Goal: Information Seeking & Learning: Learn about a topic

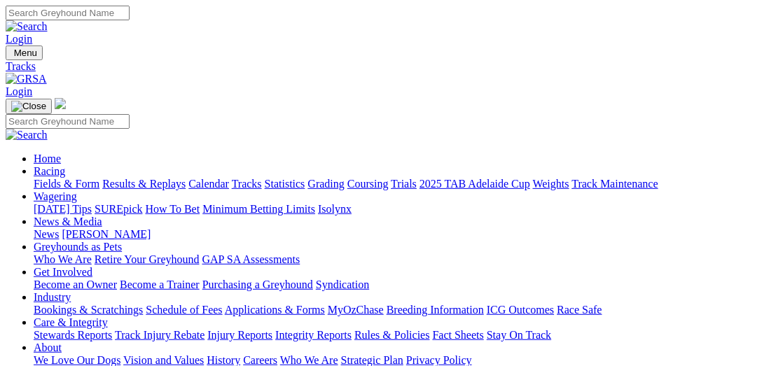
click at [305, 178] on link "Statistics" at bounding box center [285, 184] width 41 height 12
select select "ladbrokes-q-straight"
click at [305, 178] on link "Statistics" at bounding box center [285, 184] width 41 height 12
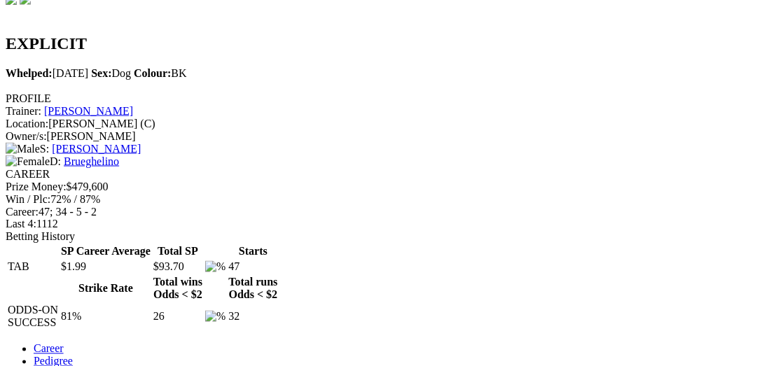
scroll to position [432, 0]
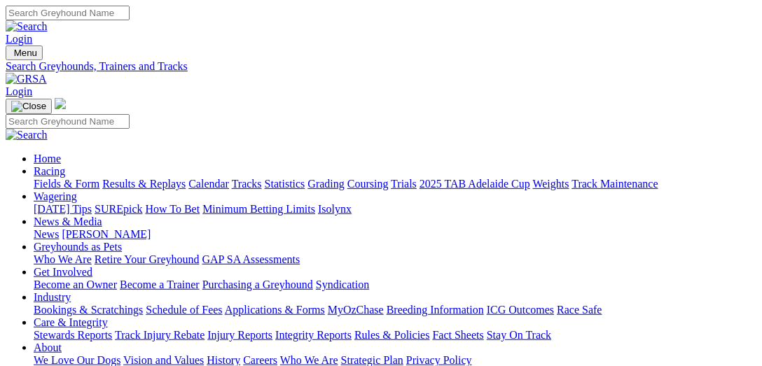
select select "maitland"
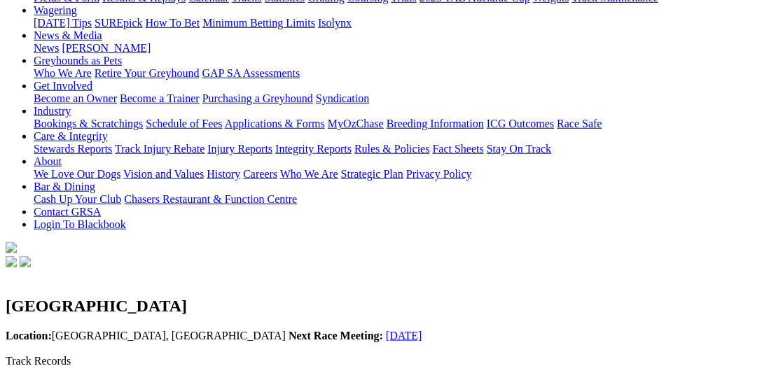
scroll to position [216, 0]
